Goal: Find specific page/section: Find specific page/section

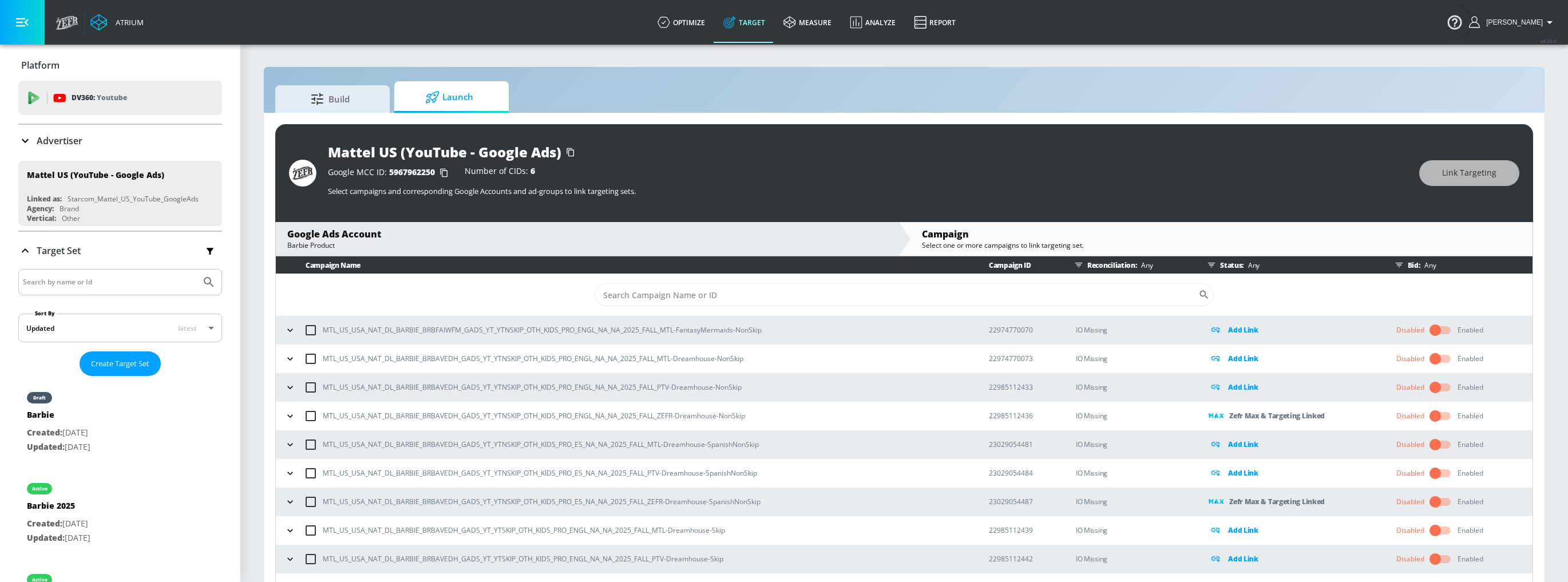
click at [287, 326] on icon "button" at bounding box center [290, 330] width 12 height 12
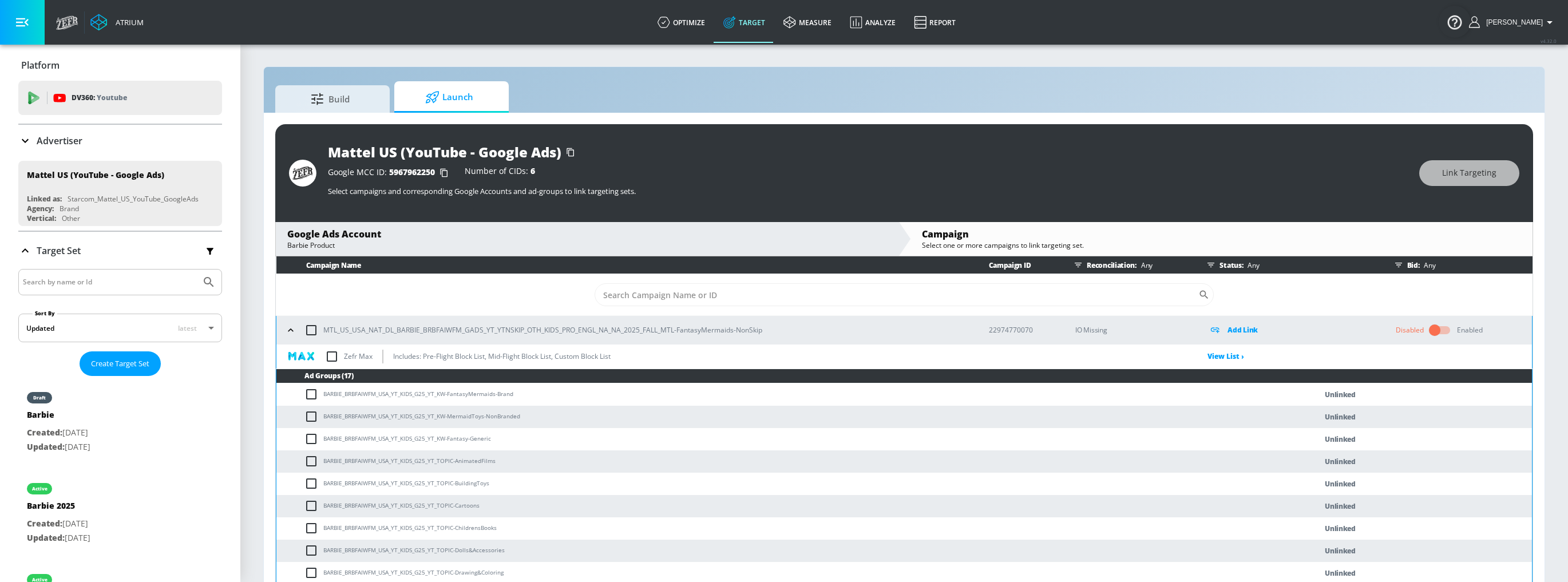
click at [740, 23] on link "Target" at bounding box center [744, 22] width 60 height 41
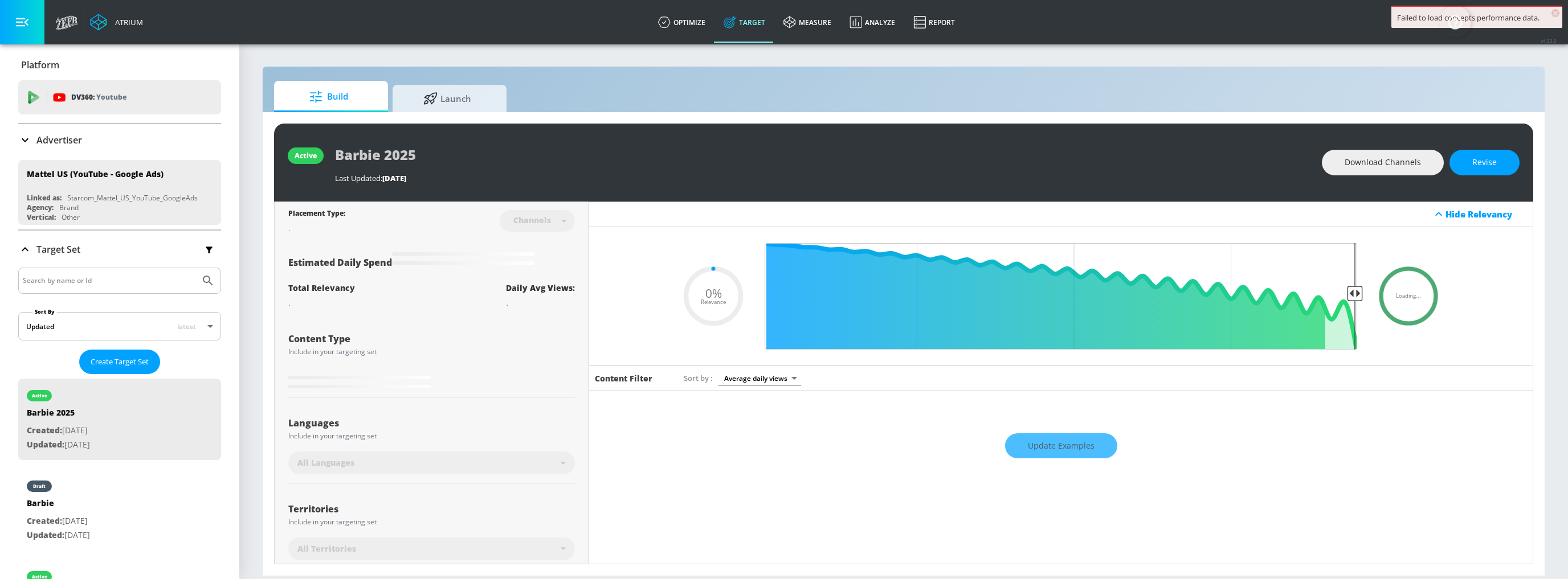
type input "0.05"
click at [696, 26] on link "optimize" at bounding box center [682, 22] width 66 height 41
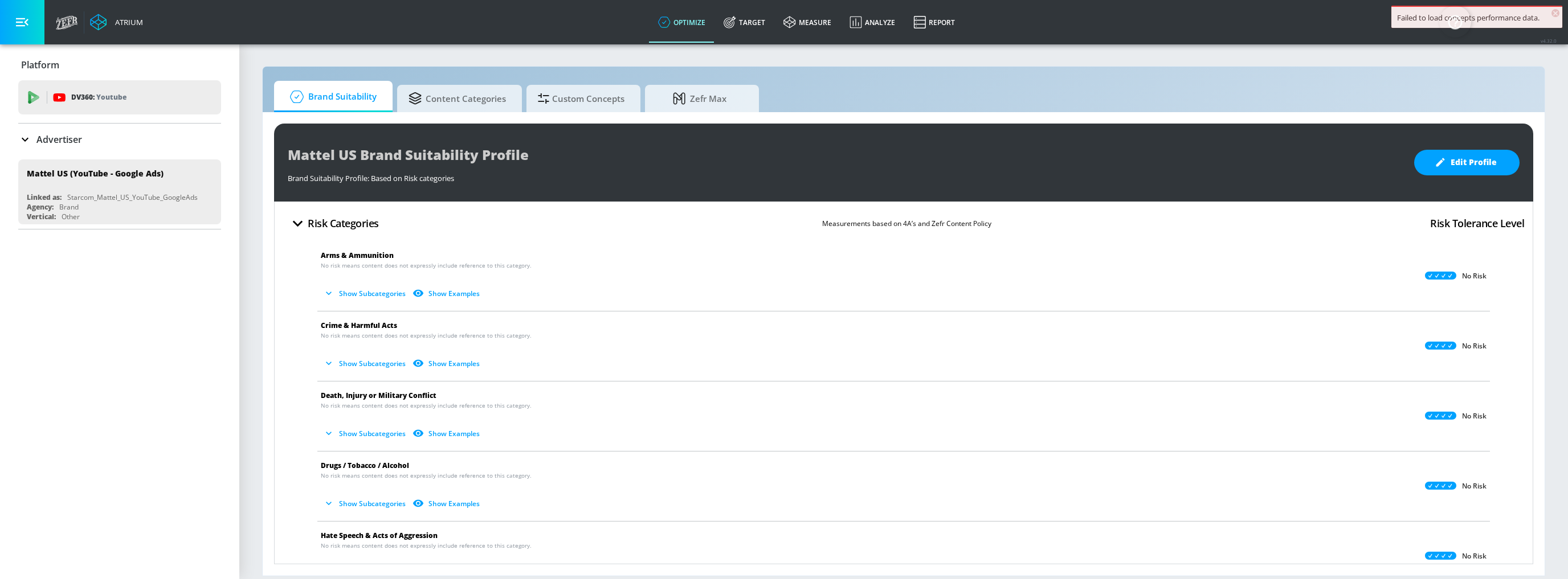
click at [71, 140] on p "Advertiser" at bounding box center [59, 139] width 45 height 12
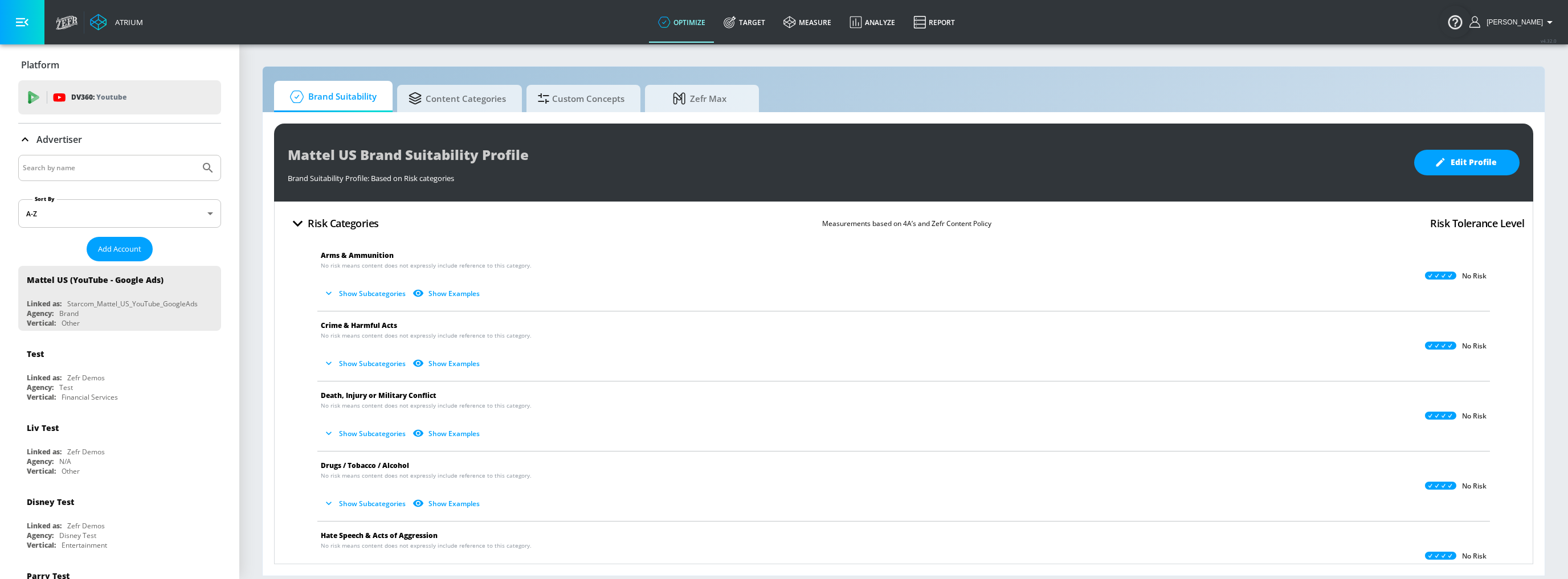
click at [92, 173] on input "Search by name" at bounding box center [110, 168] width 173 height 15
type input "copilot"
click at [195, 156] on button "Submit Search" at bounding box center [208, 168] width 25 height 25
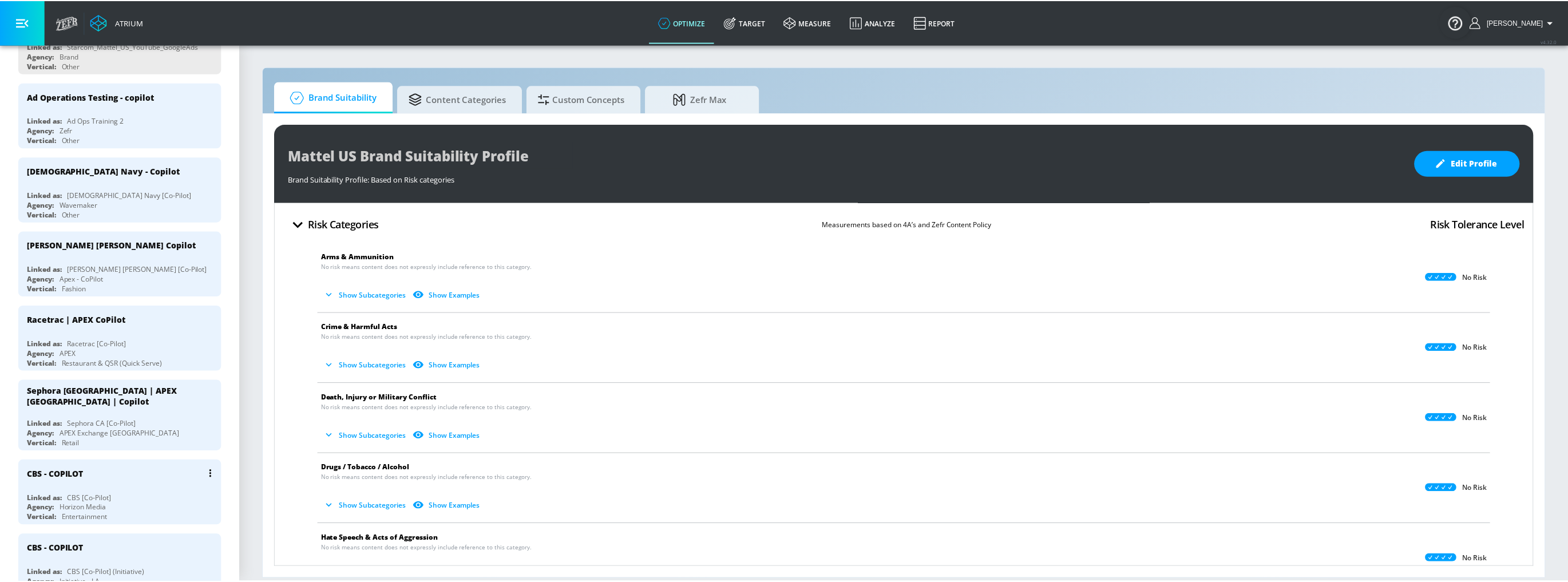
scroll to position [275, 0]
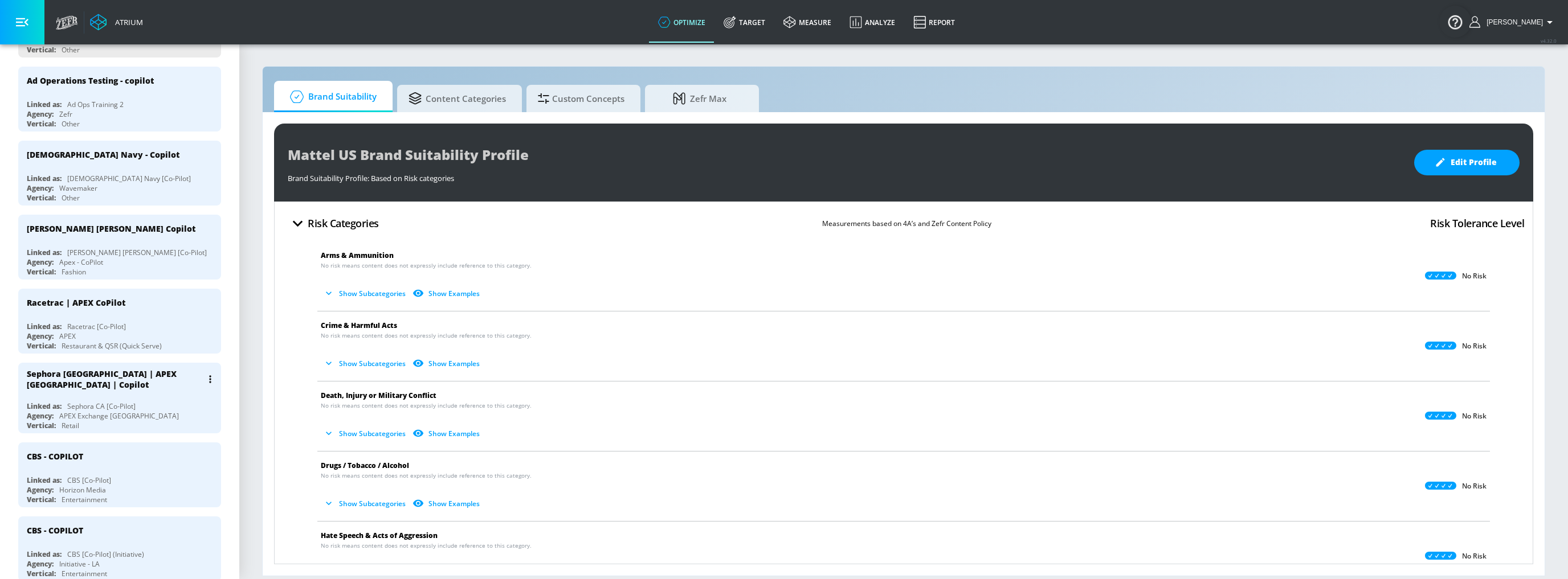
click at [165, 411] on div "Agency: APEX Exchange Canada" at bounding box center [122, 416] width 192 height 9
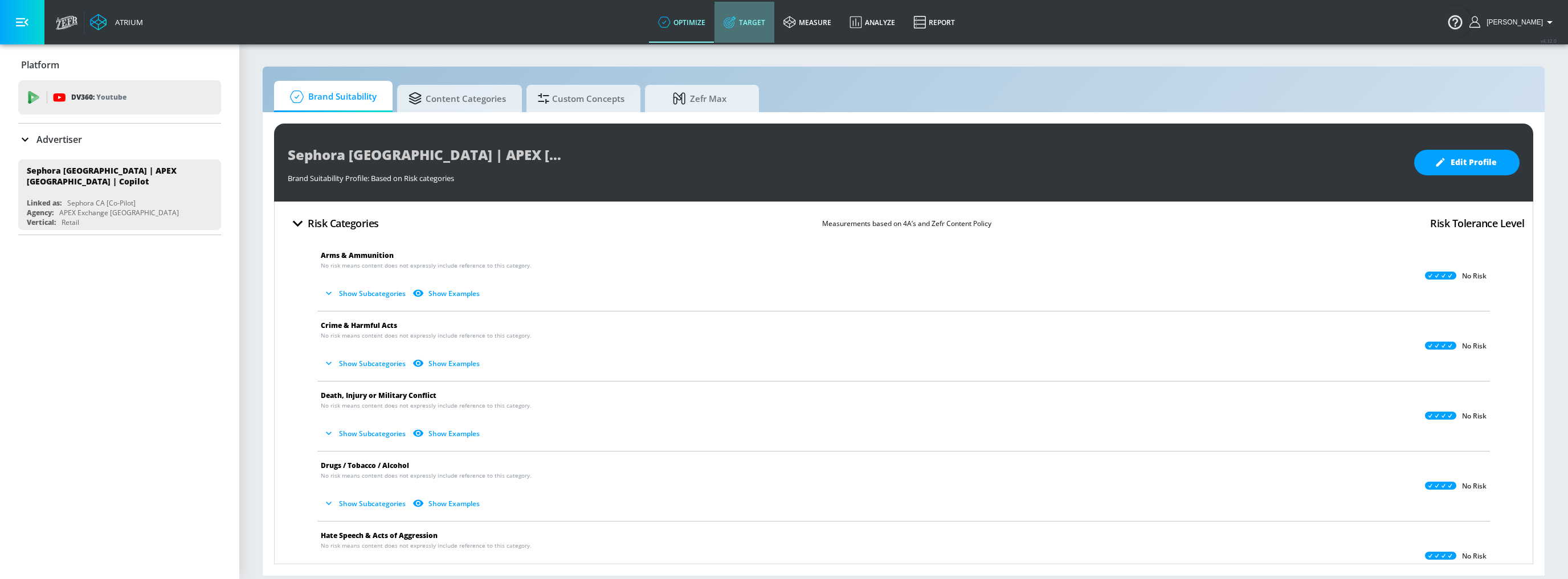
click at [775, 30] on link "Target" at bounding box center [744, 22] width 60 height 41
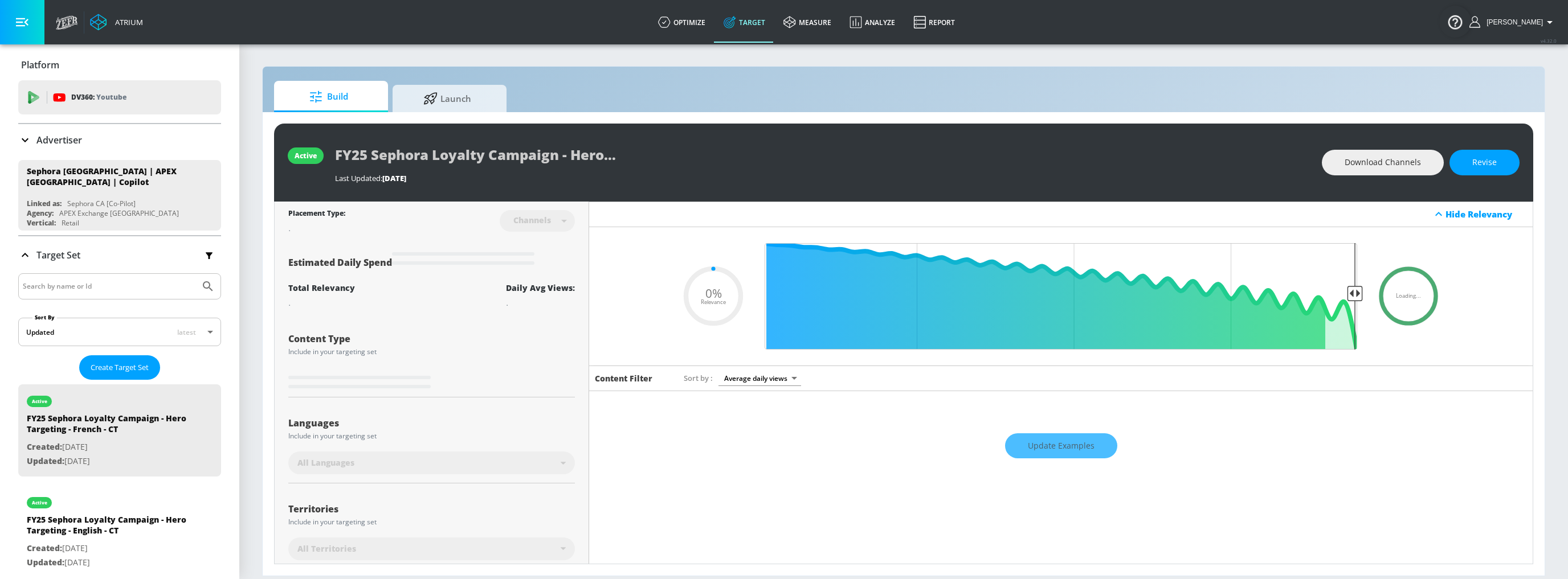
type input "0.05"
click at [467, 94] on span "Launch" at bounding box center [447, 96] width 86 height 27
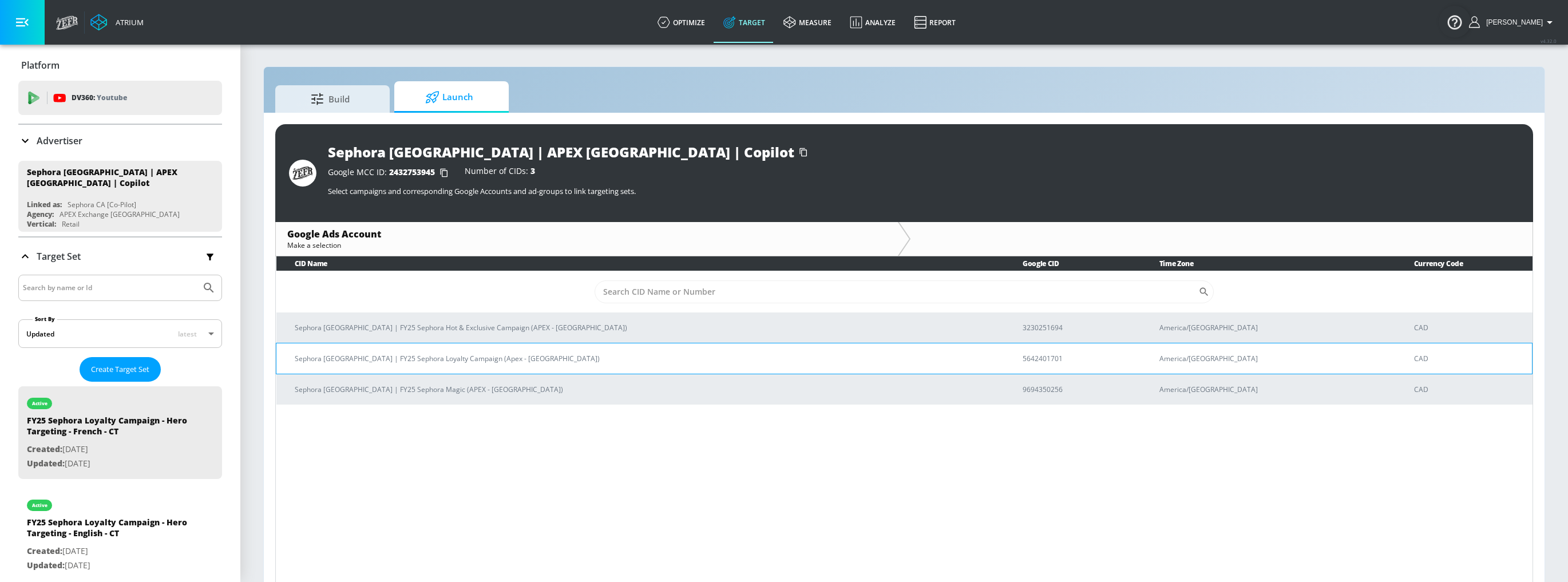
click at [478, 360] on p "Sephora Canada | FY25 Sephora Loyalty Campaign (Apex - Canada)" at bounding box center [645, 358] width 700 height 12
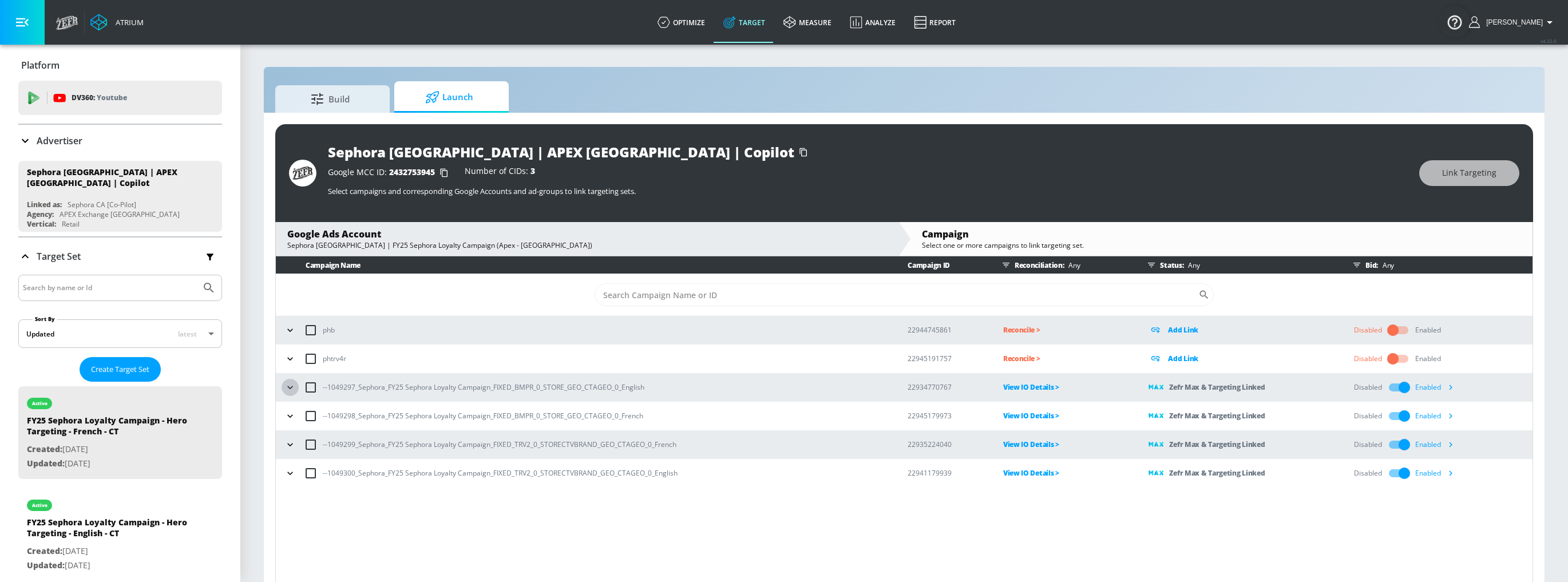
click at [289, 390] on icon "button" at bounding box center [290, 387] width 12 height 12
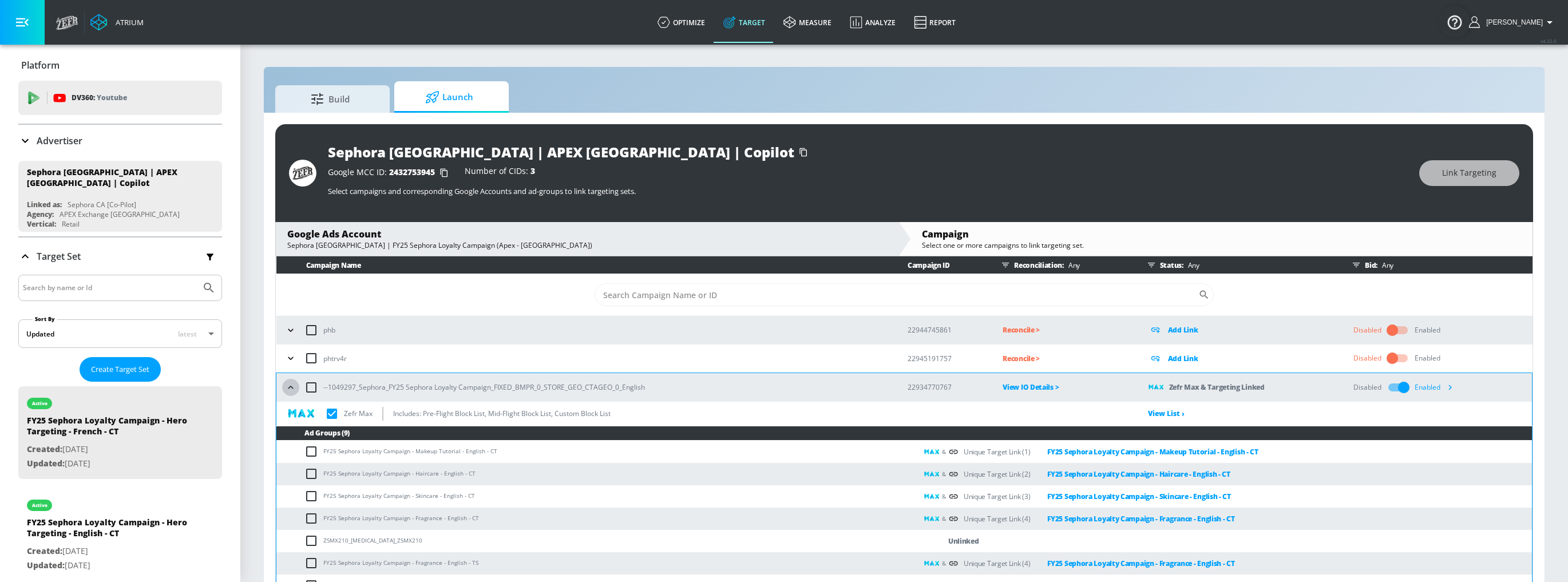
click at [283, 388] on button "button" at bounding box center [291, 388] width 17 height 17
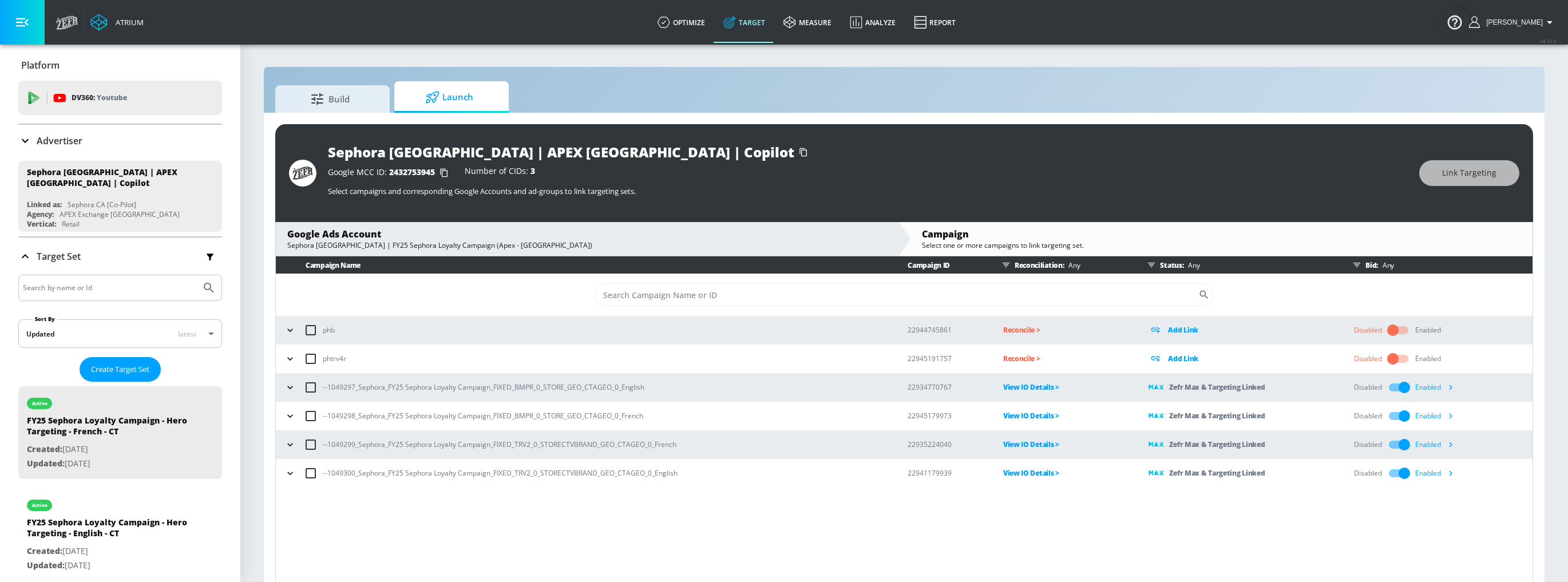
click at [1043, 387] on p "View IO Details >" at bounding box center [1067, 387] width 127 height 13
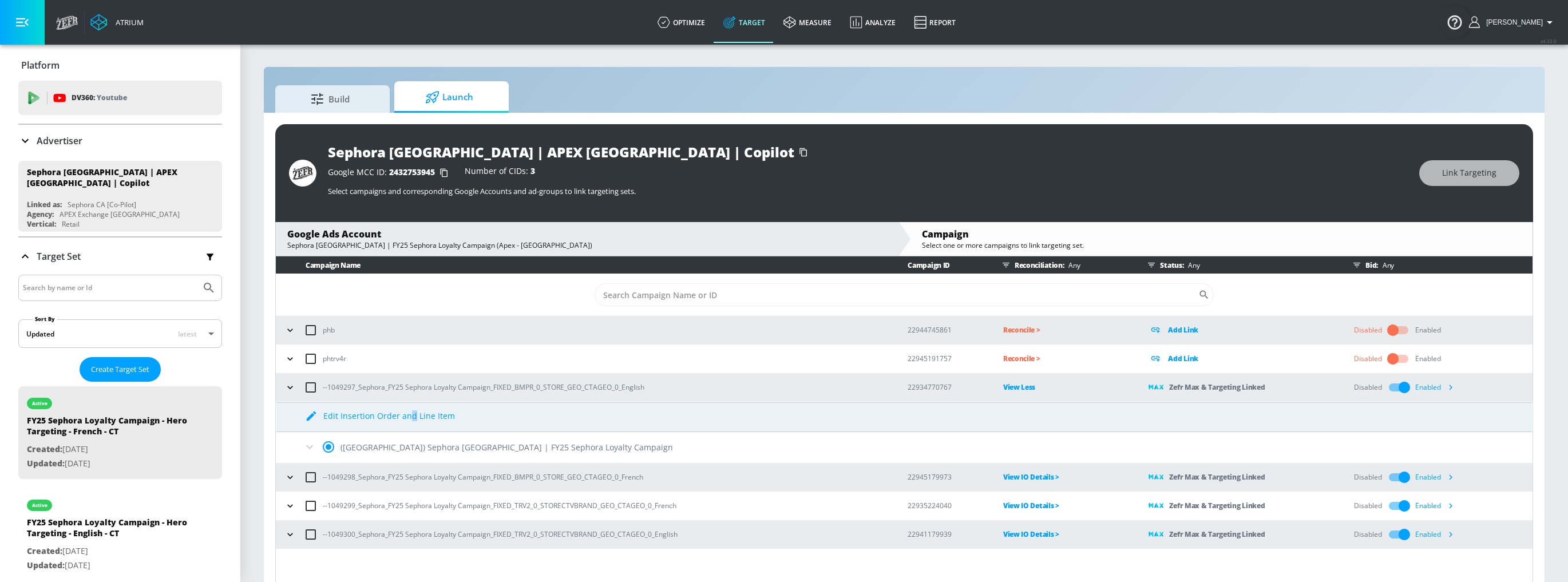
click at [411, 415] on div "Edit Insertion Order and Line Item" at bounding box center [389, 416] width 132 height 11
click at [327, 449] on input "radio" at bounding box center [328, 447] width 24 height 24
click at [396, 417] on div "Save Changes" at bounding box center [410, 416] width 56 height 11
click at [299, 414] on div "Cancel Save Changes" at bounding box center [904, 413] width 1255 height 20
click at [306, 413] on icon at bounding box center [309, 416] width 8 height 8
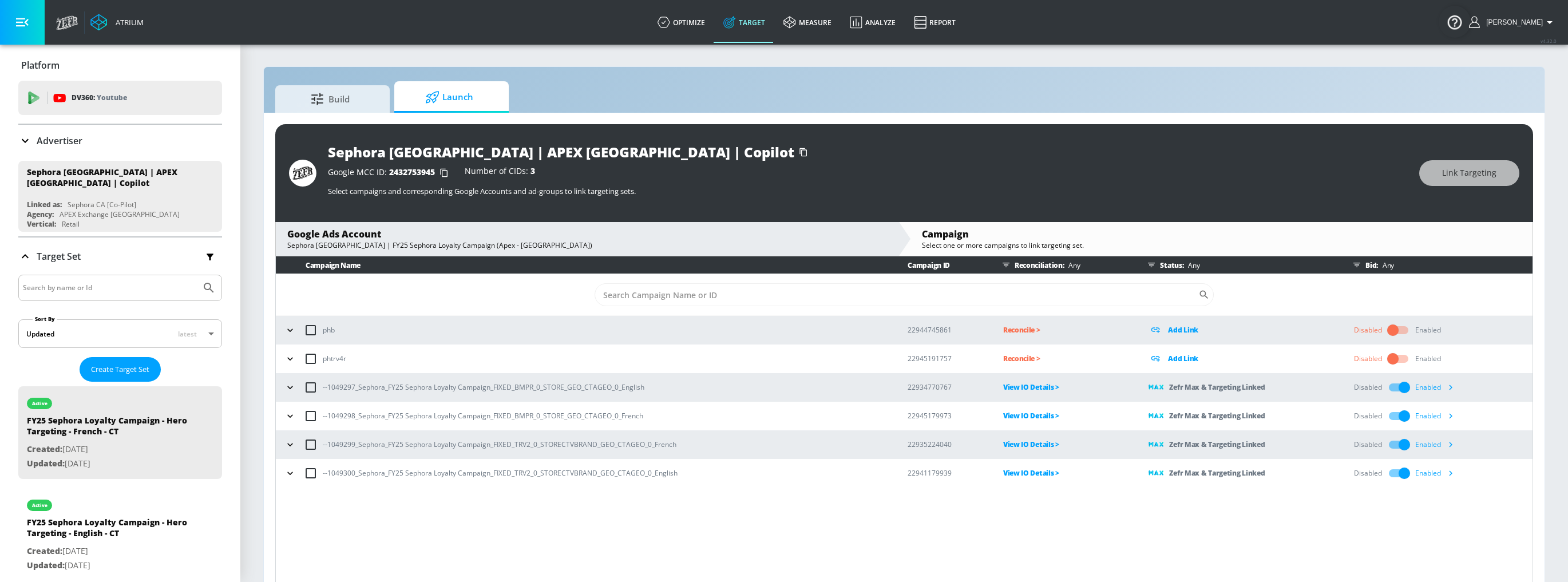
click at [292, 417] on icon "button" at bounding box center [290, 416] width 12 height 12
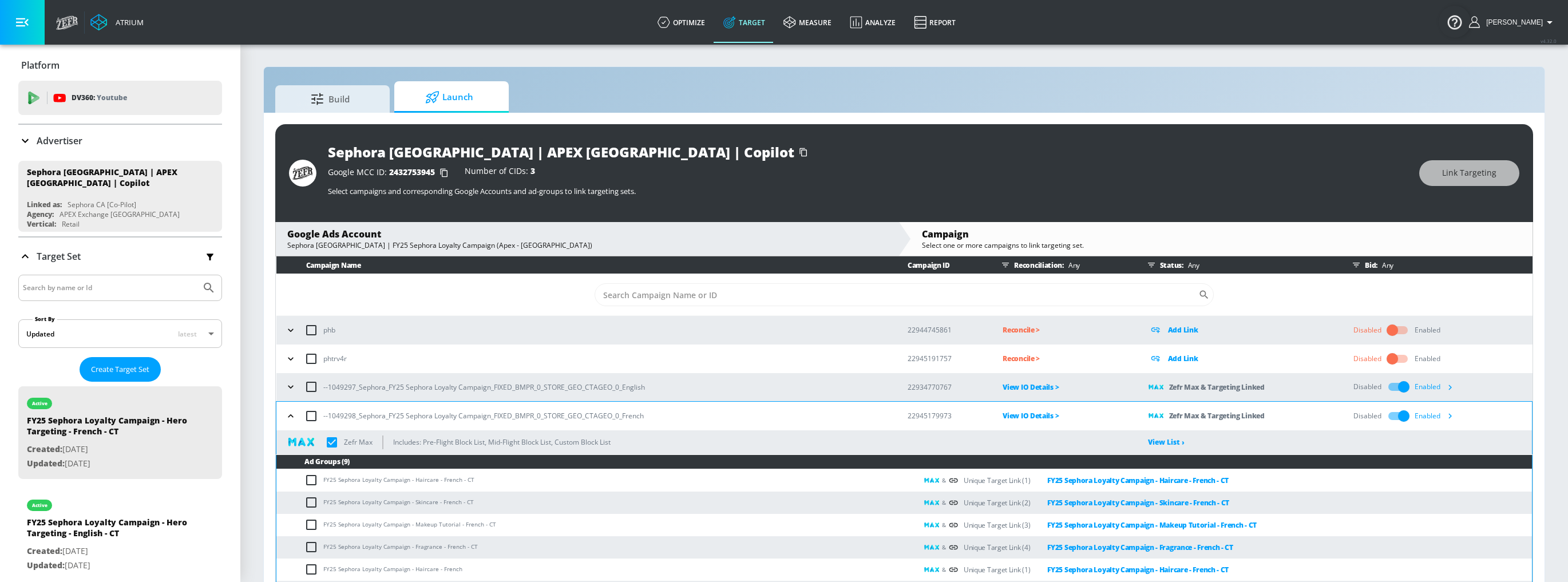
click at [292, 417] on icon "button" at bounding box center [291, 416] width 12 height 12
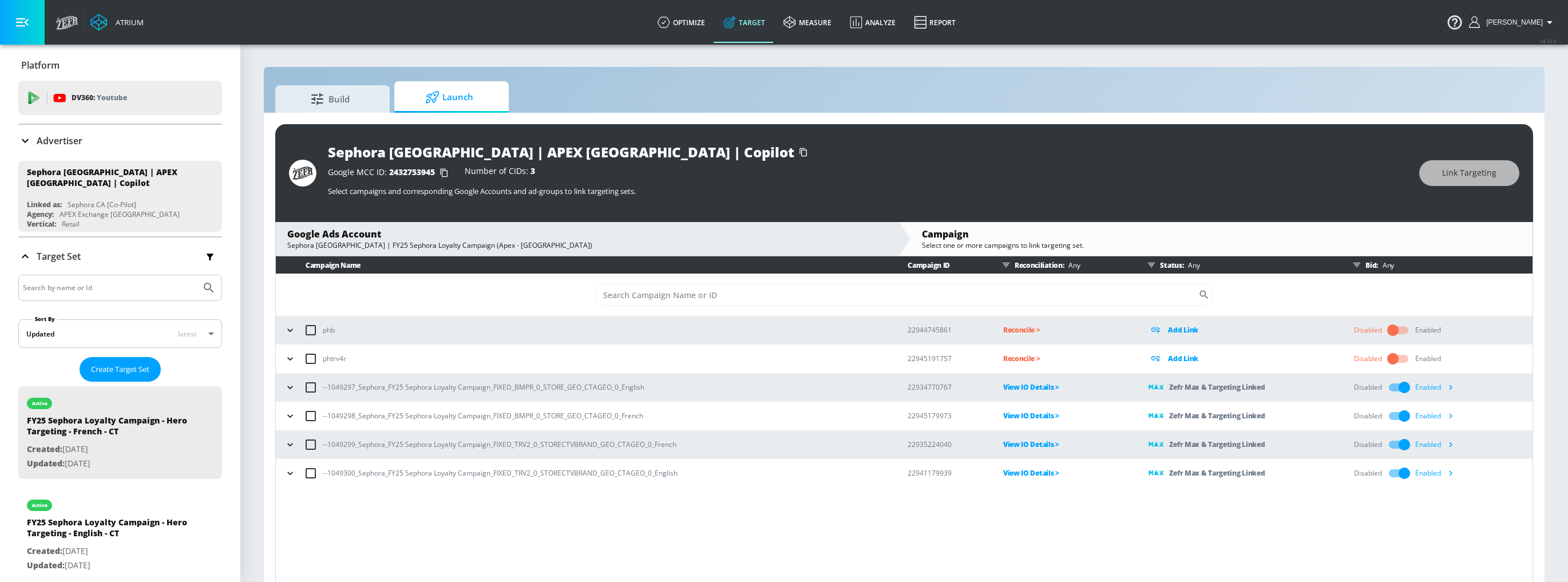
click at [1053, 416] on p "View IO Details >" at bounding box center [1067, 416] width 127 height 13
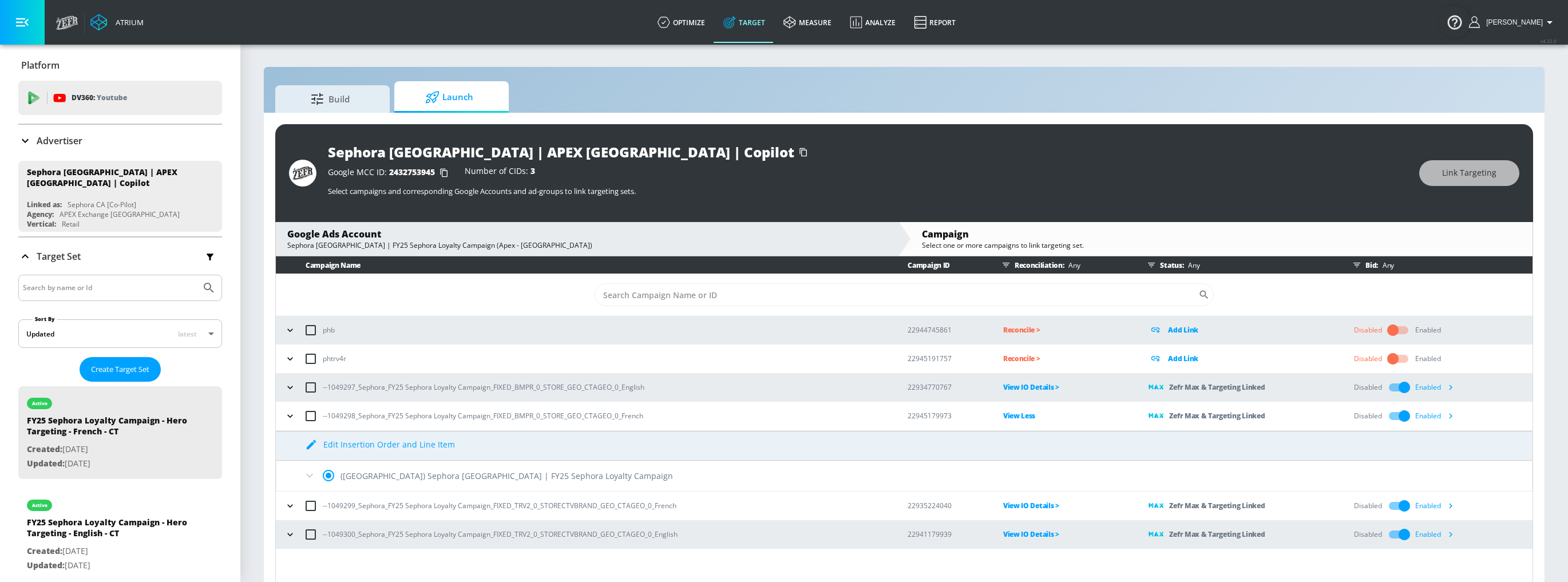
click at [1018, 419] on p "View Less" at bounding box center [1067, 416] width 127 height 13
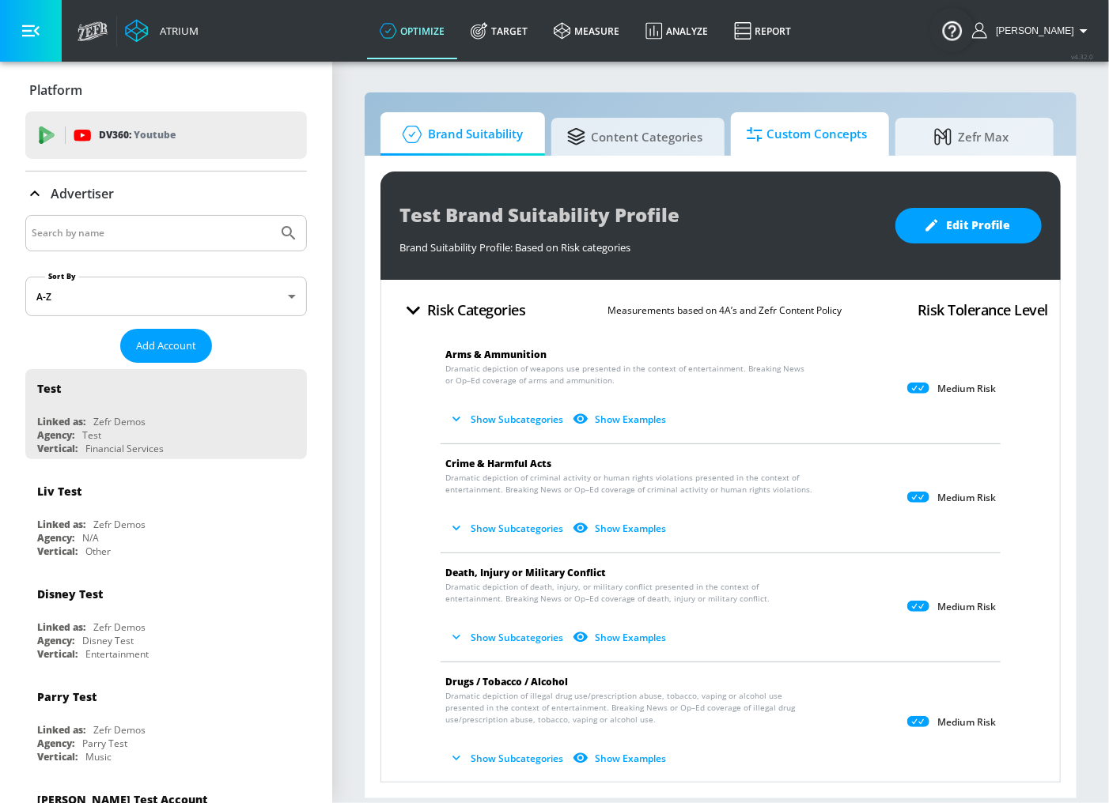
click at [790, 127] on span "Custom Concepts" at bounding box center [807, 134] width 120 height 38
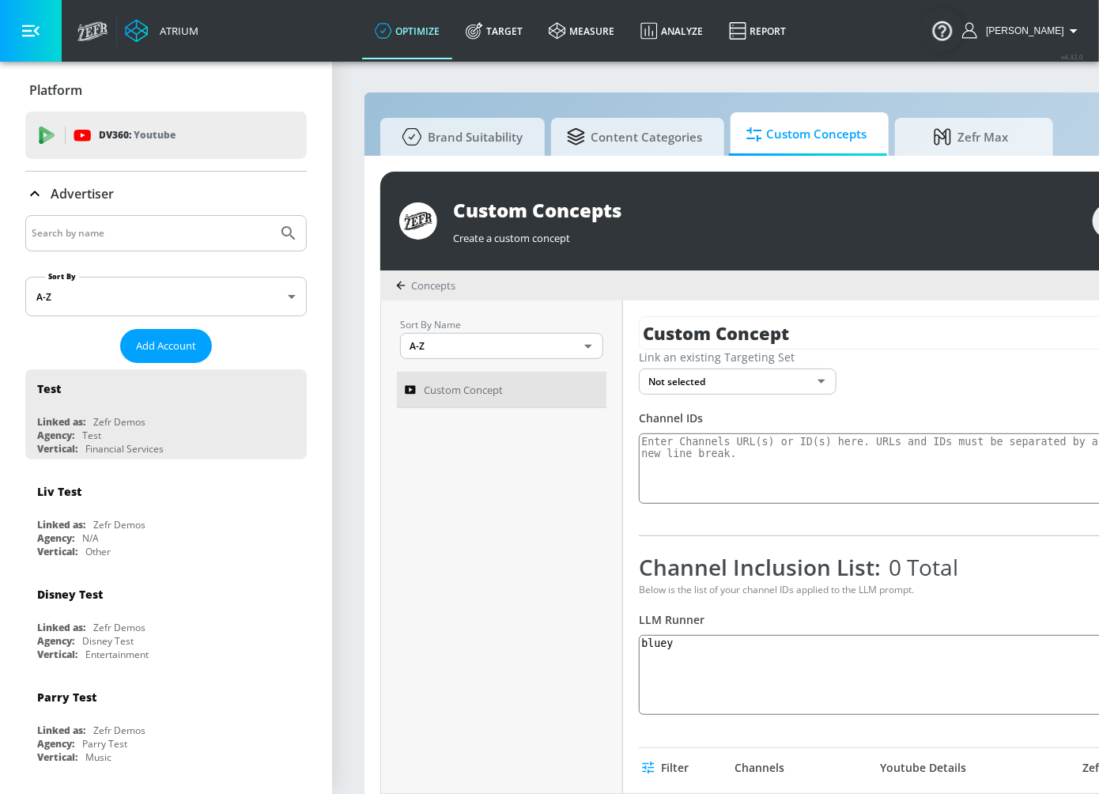
click at [108, 225] on input "Search by name" at bounding box center [152, 233] width 240 height 21
type input "y"
type input "[PERSON_NAME]"
click at [271, 216] on button "Submit Search" at bounding box center [288, 233] width 35 height 35
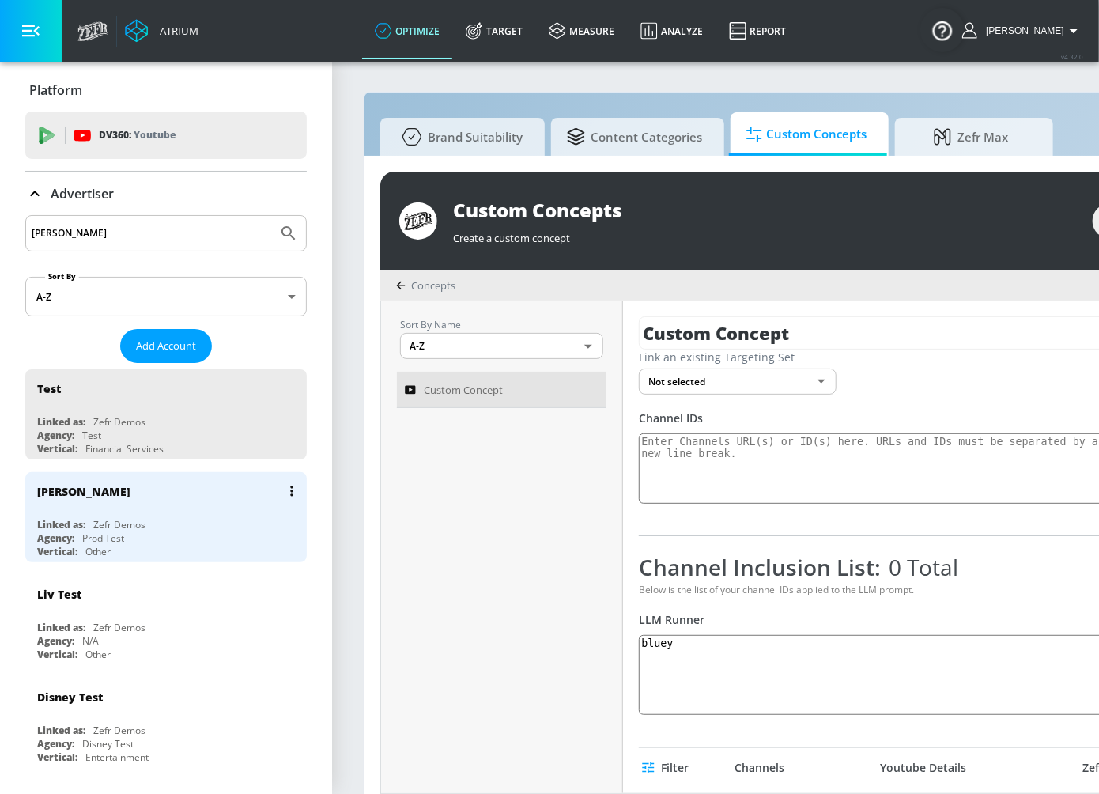
click at [95, 523] on div "Zefr Demos" at bounding box center [119, 524] width 52 height 13
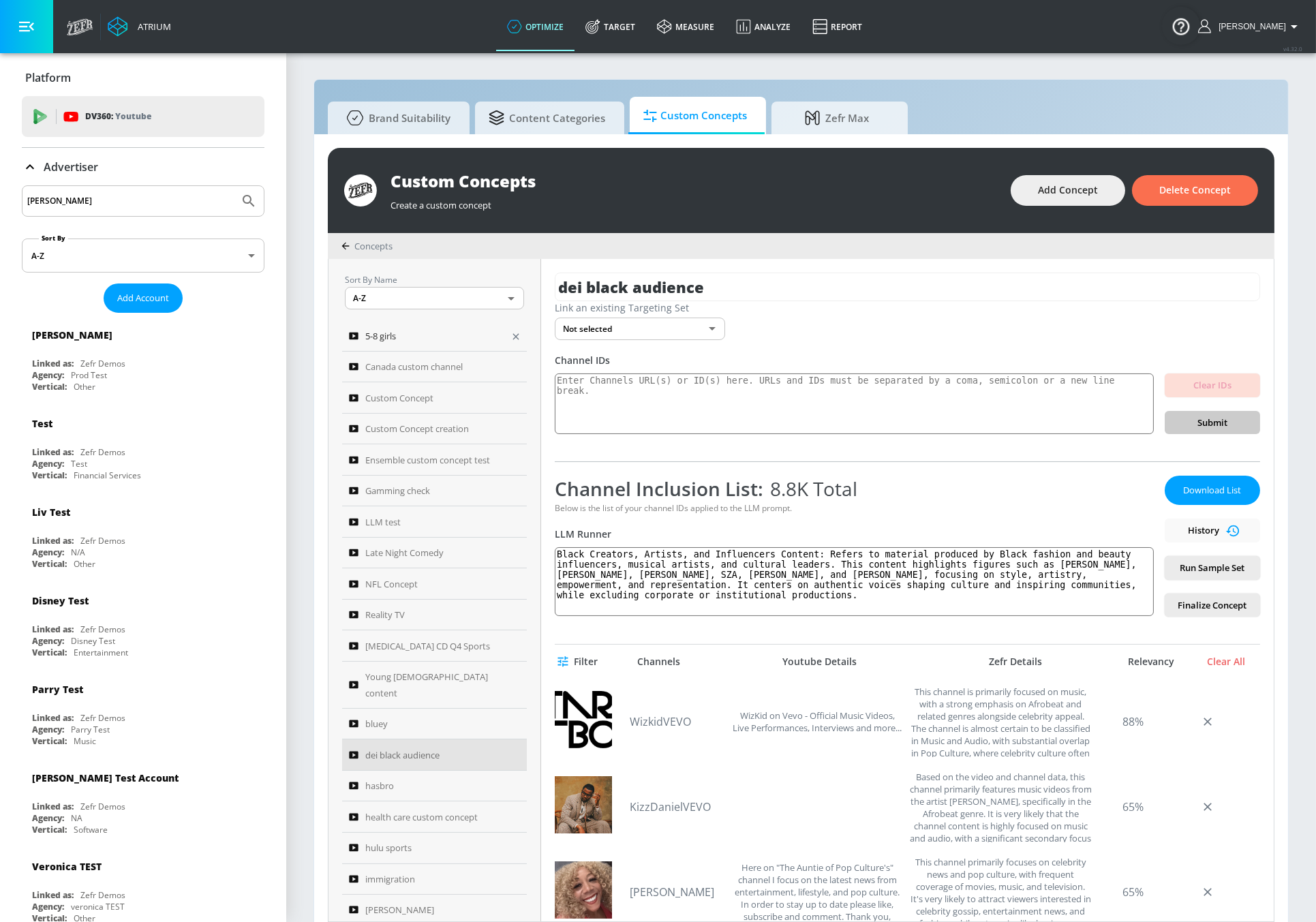
click at [400, 331] on div "5-8 girls" at bounding box center [425, 335] width 153 height 16
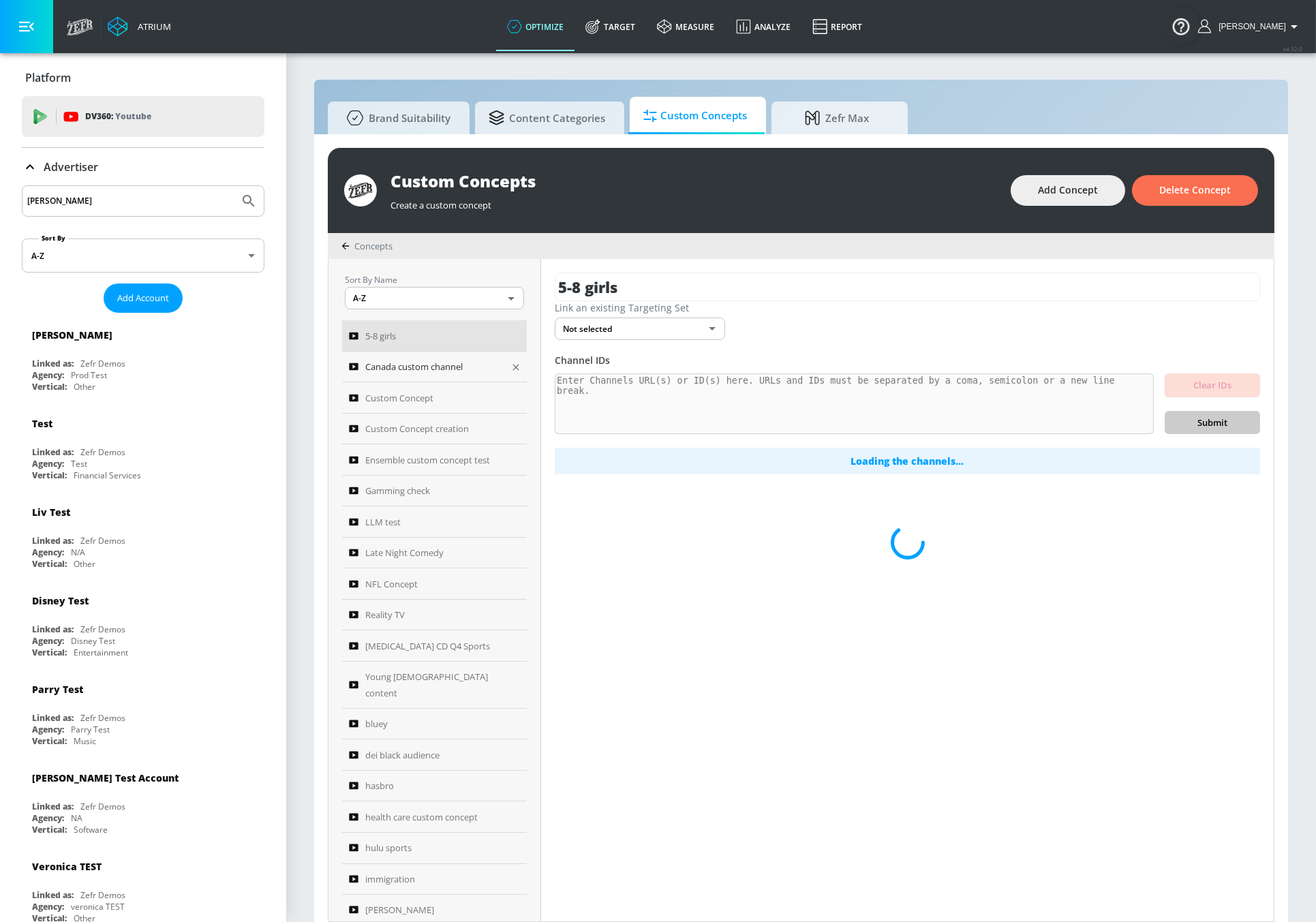
click at [454, 363] on span "Canada custom channel" at bounding box center [414, 366] width 97 height 16
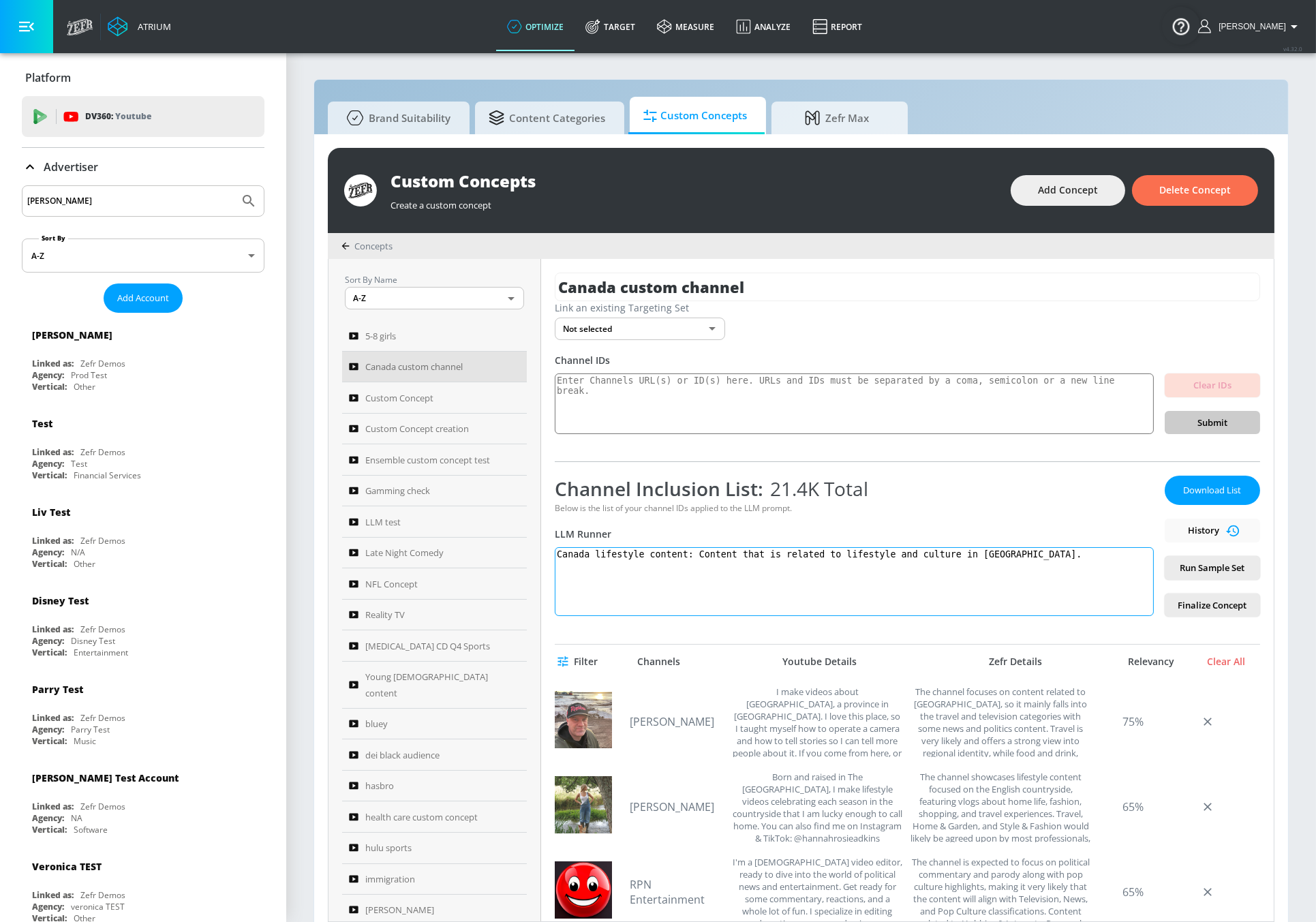
drag, startPoint x: 714, startPoint y: 576, endPoint x: 1093, endPoint y: 614, distance: 380.9
click at [955, 586] on textarea "Canada lifestyle content: Content that is related to lifestyle and culture in […" at bounding box center [854, 582] width 599 height 69
